Goal: Use online tool/utility: Use online tool/utility

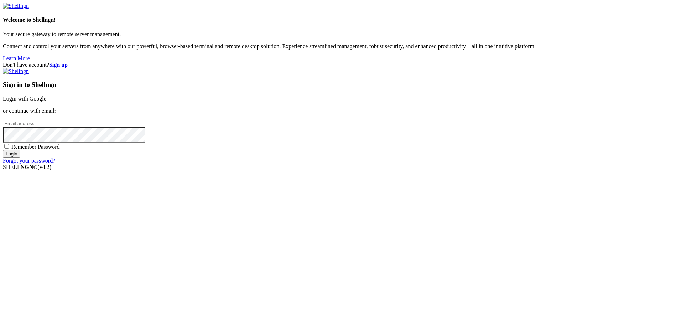
click at [433, 135] on div "Sign in to Shellngn Login with Google or continue with email: Remember Password…" at bounding box center [340, 116] width 675 height 96
click at [46, 102] on link "Login with Google" at bounding box center [24, 98] width 43 height 6
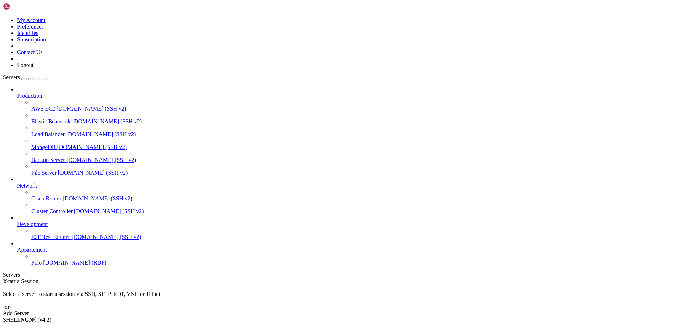
click at [41, 253] on link "Appartement" at bounding box center [347, 249] width 661 height 6
click at [35, 265] on span "Polo" at bounding box center [36, 262] width 10 height 6
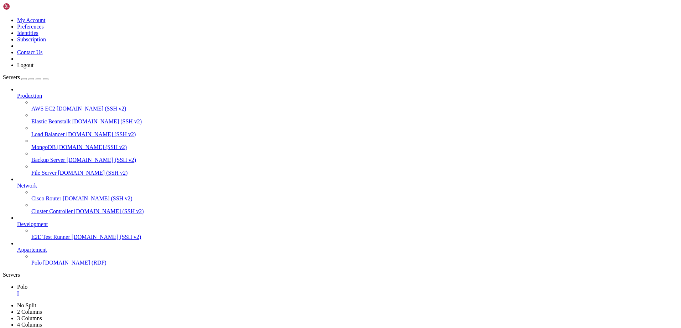
click at [46, 79] on icon "button" at bounding box center [46, 79] width 0 height 0
